Goal: Find specific page/section: Find specific page/section

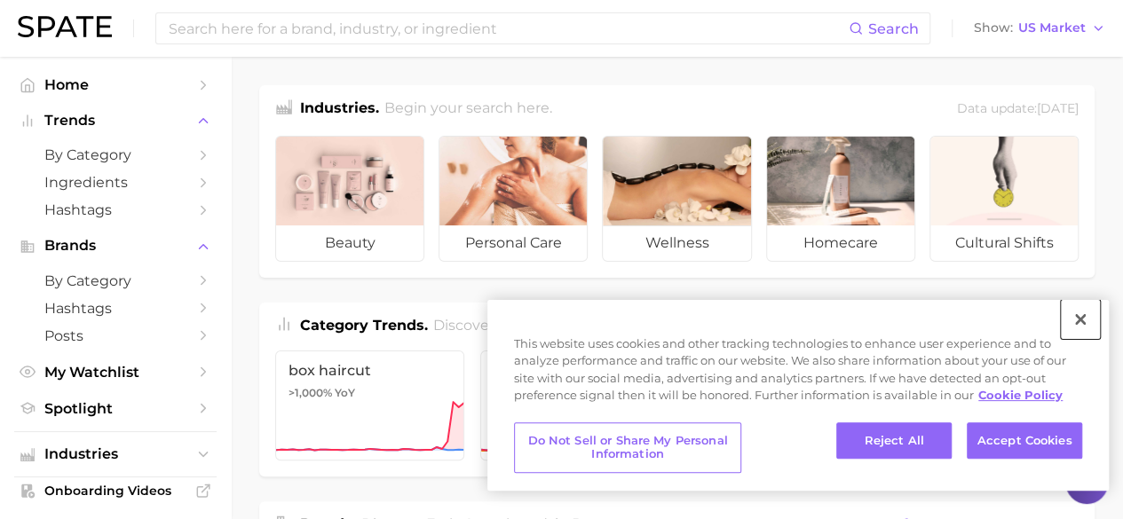
click at [1074, 323] on button "Close" at bounding box center [1080, 319] width 39 height 39
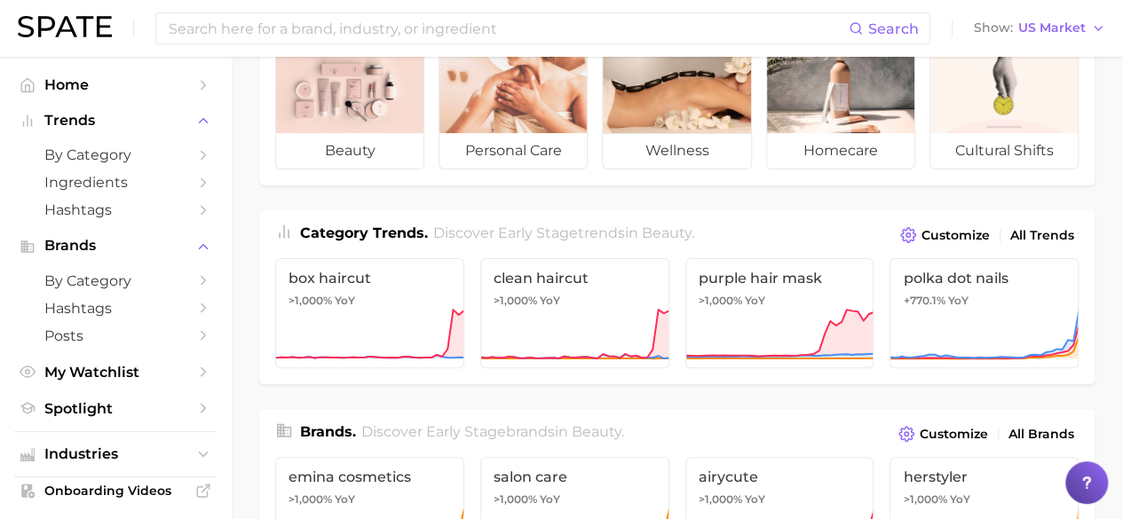
scroll to position [181, 0]
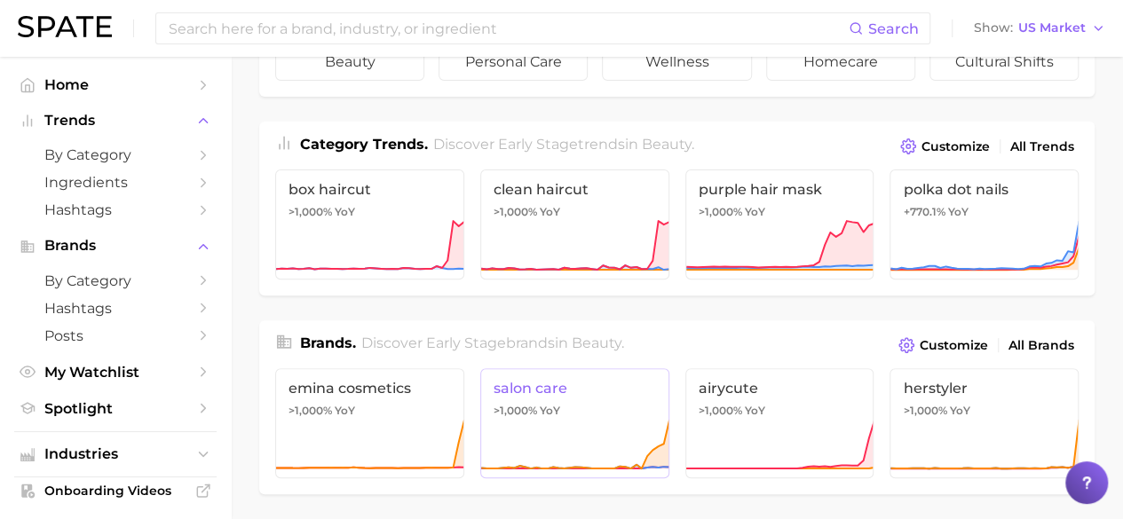
click at [577, 386] on span "salon care" at bounding box center [575, 388] width 162 height 17
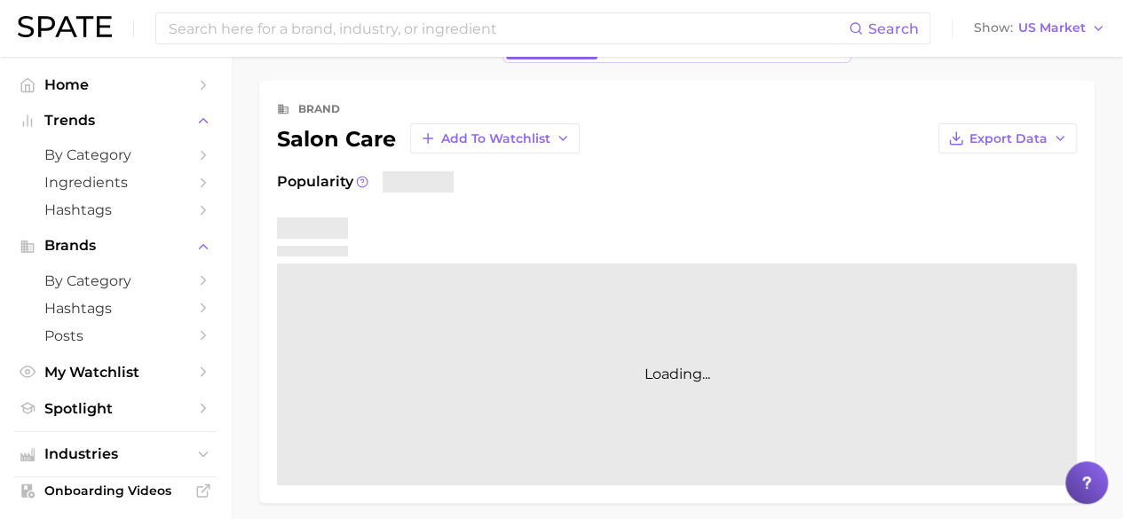
scroll to position [89, 0]
